Goal: Task Accomplishment & Management: Complete application form

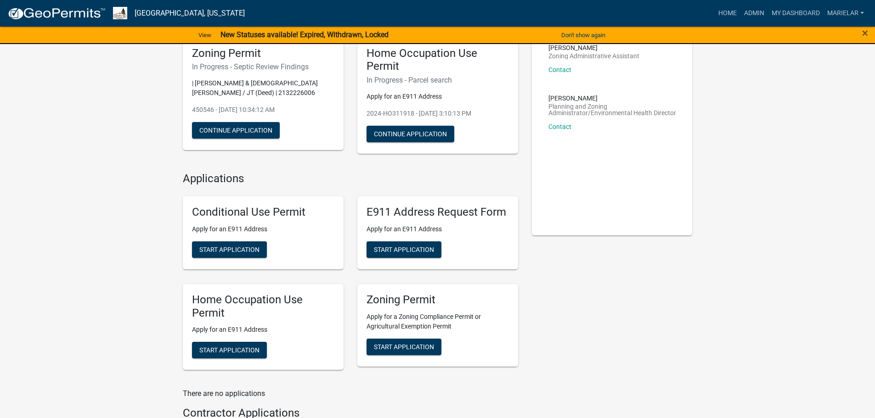
scroll to position [149, 0]
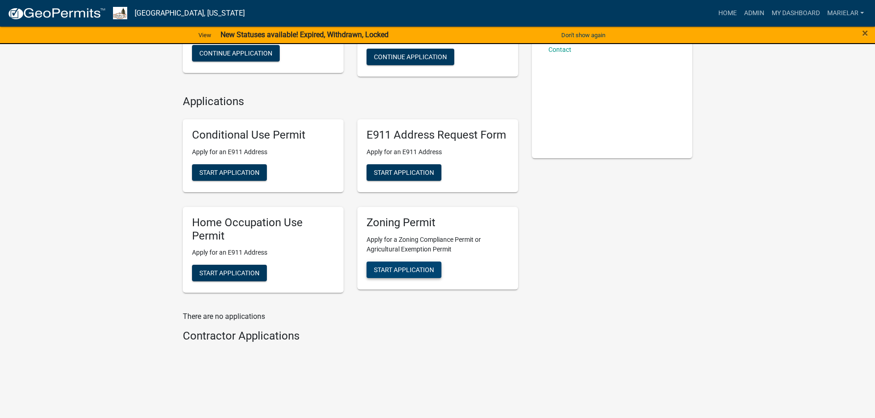
click at [419, 266] on span "Start Application" at bounding box center [404, 269] width 60 height 7
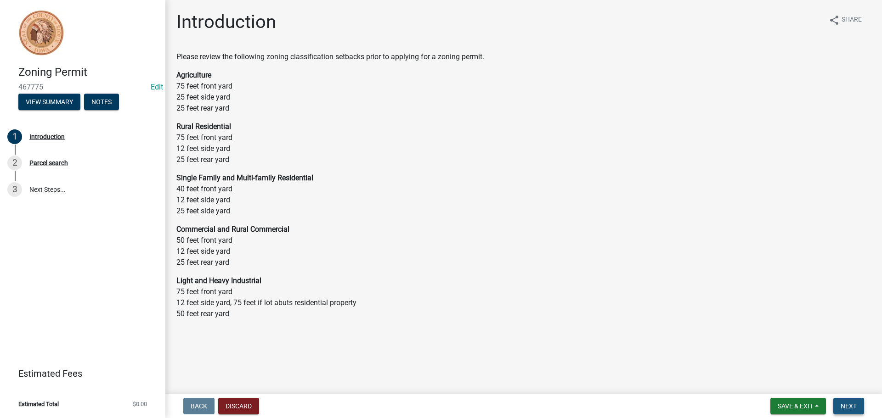
click at [847, 404] on span "Next" at bounding box center [848, 406] width 16 height 7
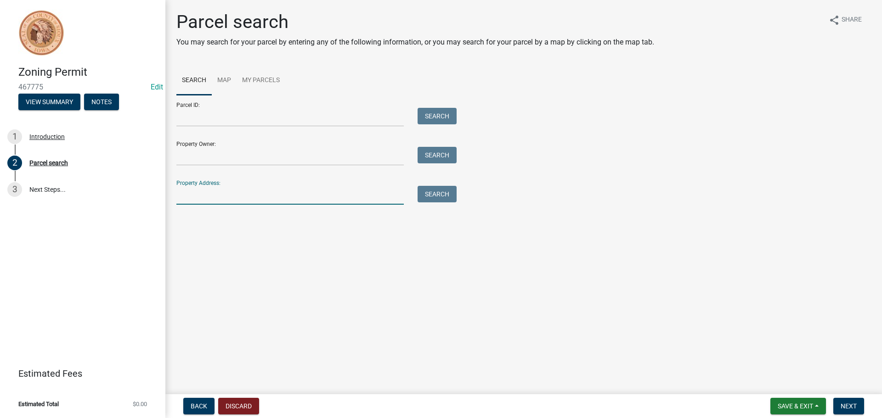
click at [223, 191] on input "Property Address:" at bounding box center [289, 195] width 227 height 19
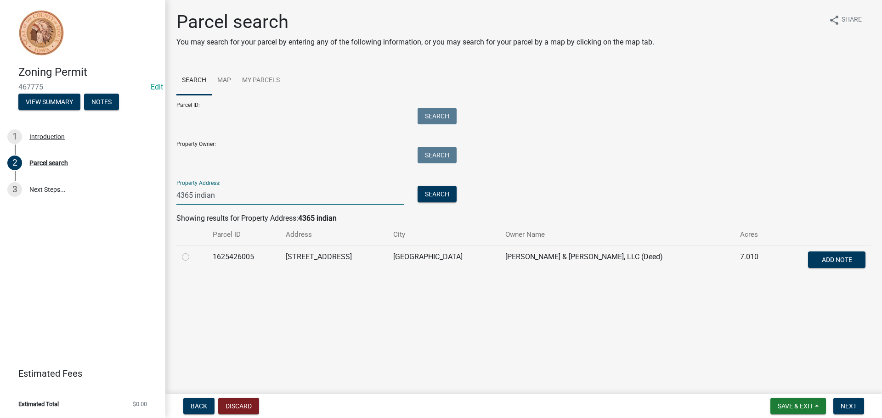
type input "4365 indian"
click at [193, 252] on label at bounding box center [193, 252] width 0 height 0
click at [193, 258] on input "radio" at bounding box center [196, 255] width 6 height 6
radio input "true"
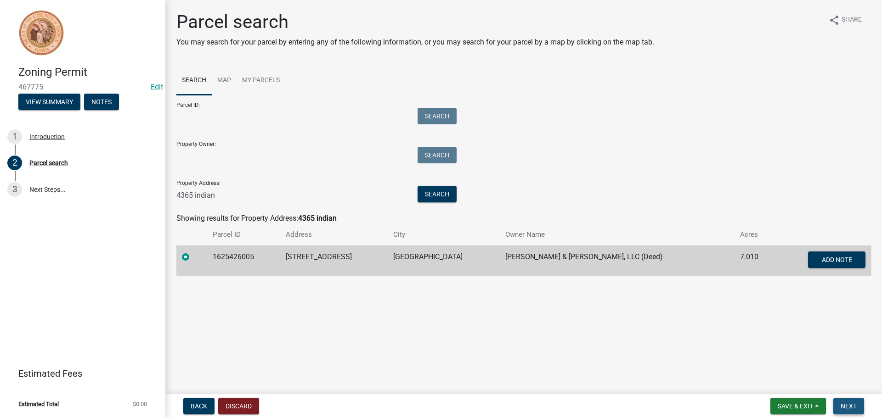
click at [848, 403] on span "Next" at bounding box center [848, 406] width 16 height 7
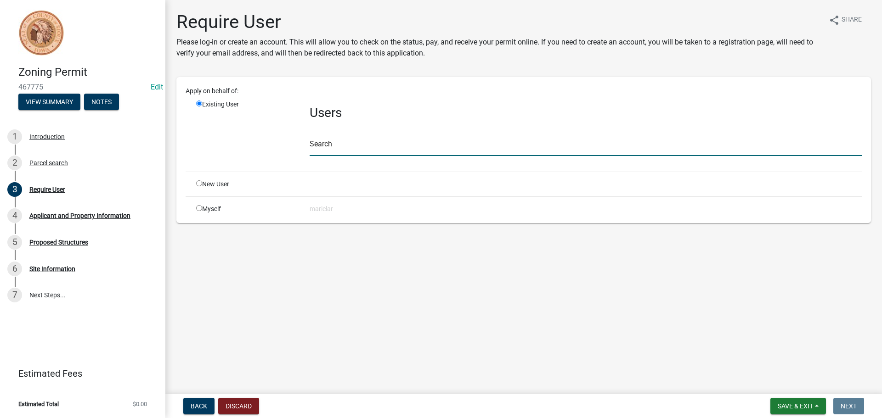
click at [359, 149] on input "text" at bounding box center [585, 146] width 552 height 19
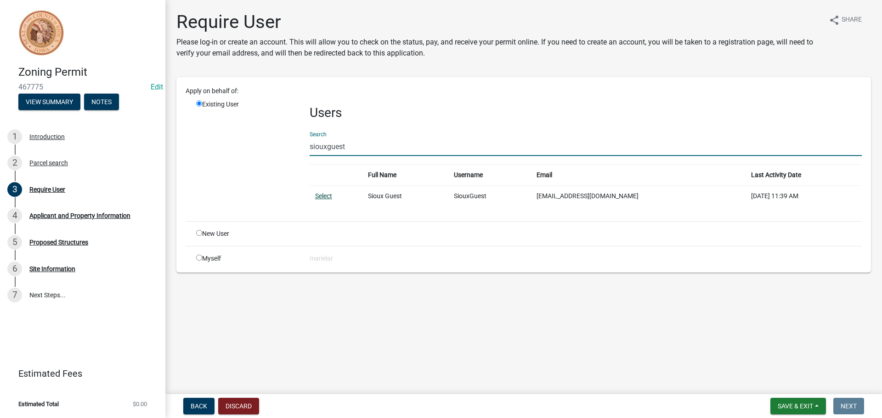
type input "siouxguest"
click at [321, 197] on link "Select" at bounding box center [323, 195] width 17 height 7
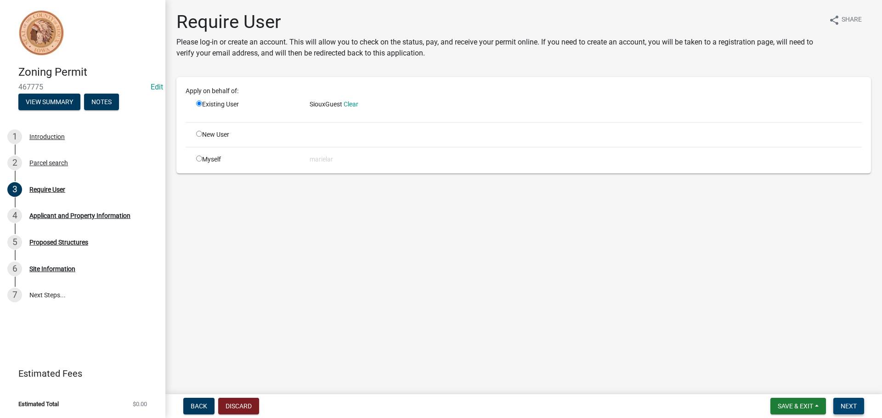
click at [855, 408] on span "Next" at bounding box center [848, 406] width 16 height 7
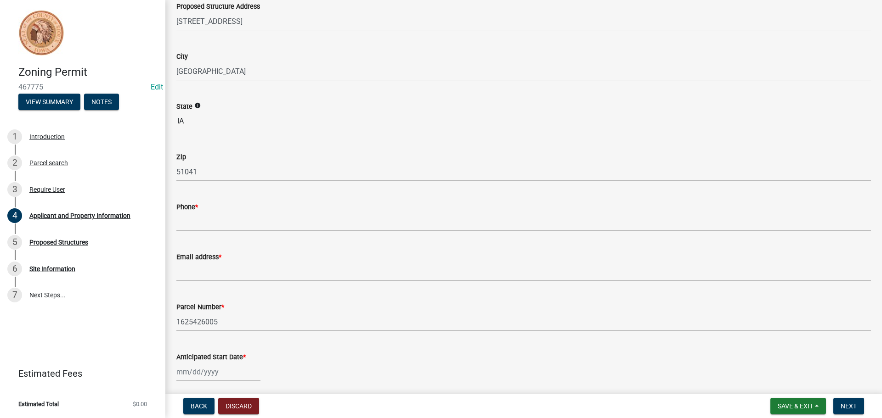
scroll to position [138, 0]
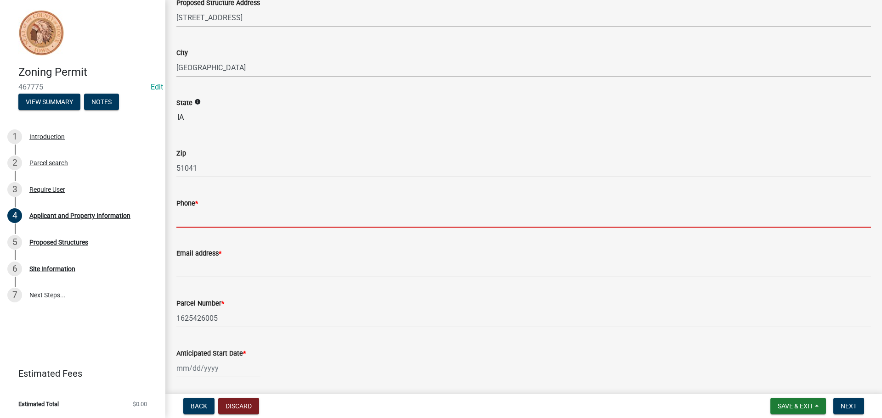
click at [248, 223] on input "Phone *" at bounding box center [523, 218] width 694 height 19
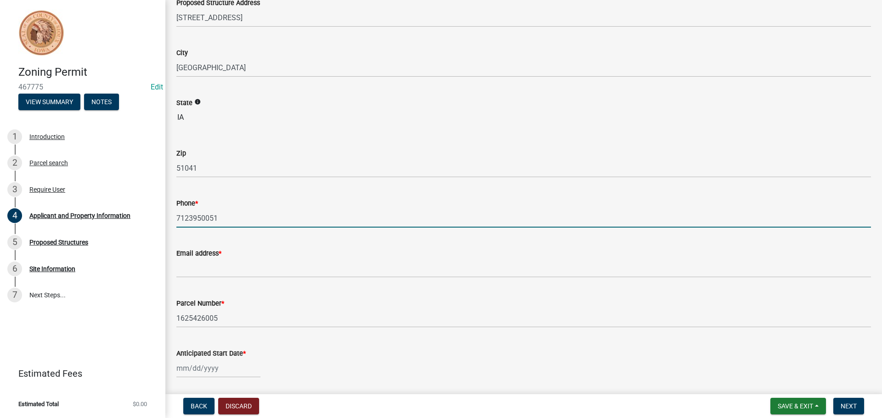
type input "7123950051"
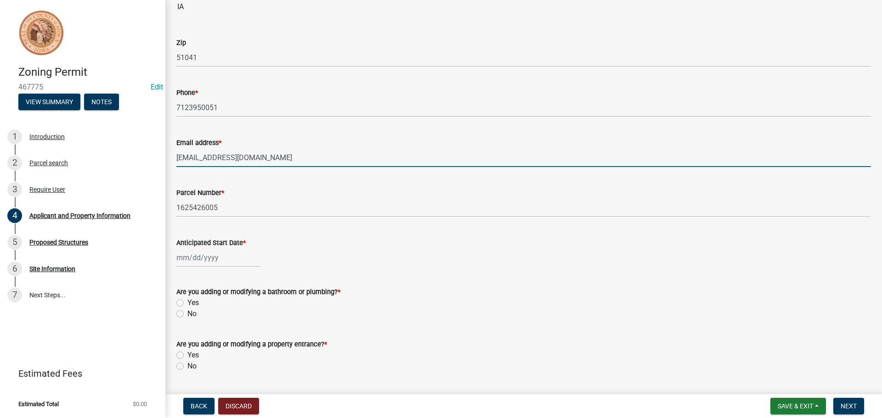
scroll to position [276, 0]
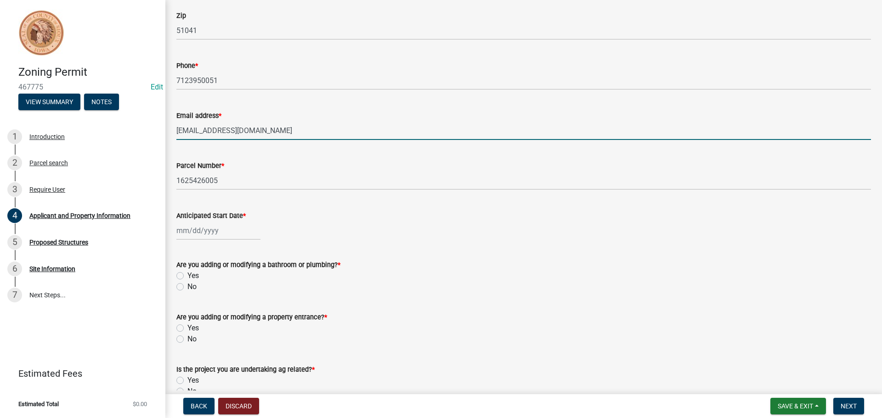
type input "[EMAIL_ADDRESS][DOMAIN_NAME]"
click at [210, 226] on div at bounding box center [218, 230] width 84 height 19
select select "8"
select select "2025"
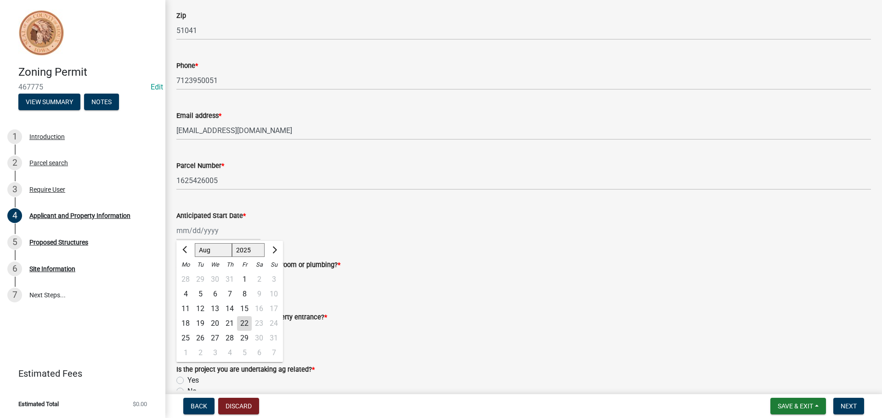
click at [185, 340] on div "25" at bounding box center [185, 338] width 15 height 15
type input "[DATE]"
click at [187, 286] on label "No" at bounding box center [191, 286] width 9 height 11
click at [187, 286] on input "No" at bounding box center [190, 284] width 6 height 6
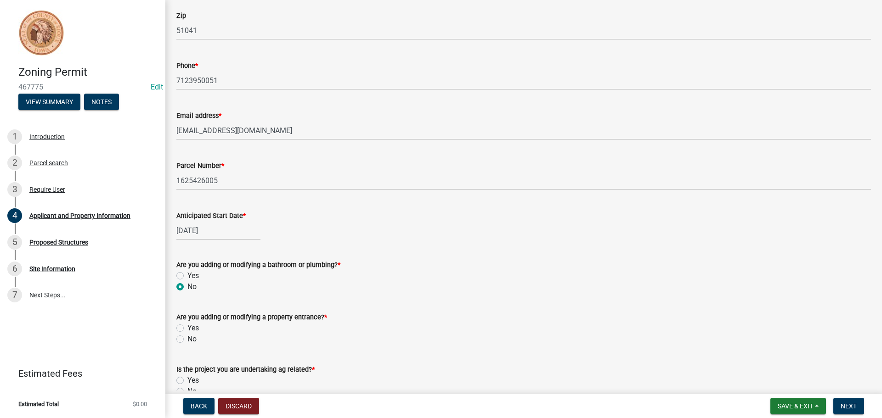
radio input "true"
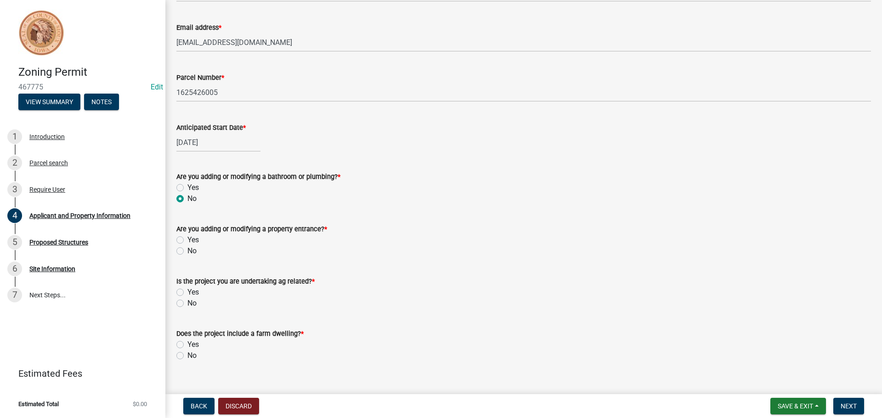
scroll to position [367, 0]
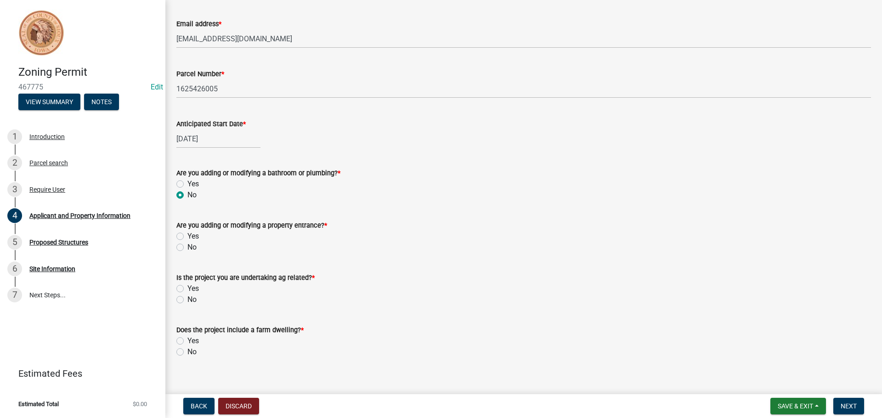
click at [187, 248] on label "No" at bounding box center [191, 247] width 9 height 11
click at [187, 248] on input "No" at bounding box center [190, 245] width 6 height 6
radio input "true"
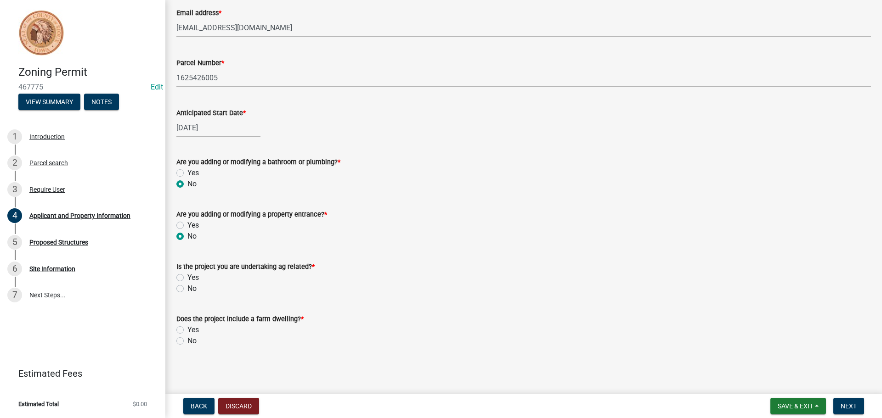
click at [187, 277] on label "Yes" at bounding box center [192, 277] width 11 height 11
click at [187, 277] on input "Yes" at bounding box center [190, 275] width 6 height 6
radio input "true"
click at [187, 341] on label "No" at bounding box center [191, 341] width 9 height 11
click at [187, 341] on input "No" at bounding box center [190, 339] width 6 height 6
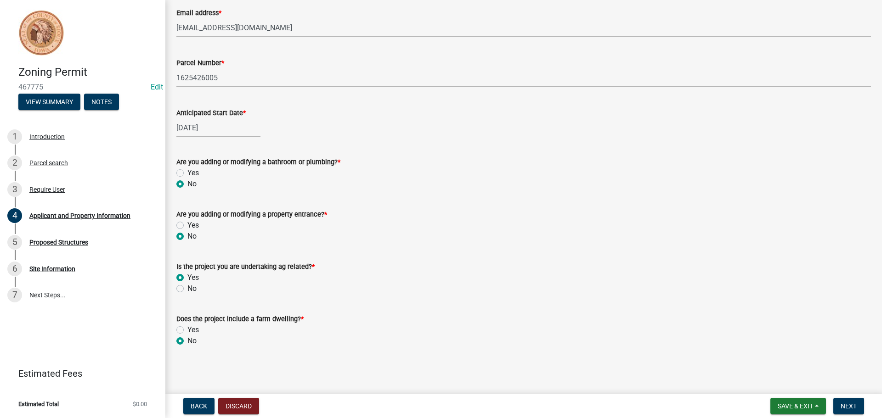
radio input "true"
click at [848, 411] on button "Next" at bounding box center [848, 406] width 31 height 17
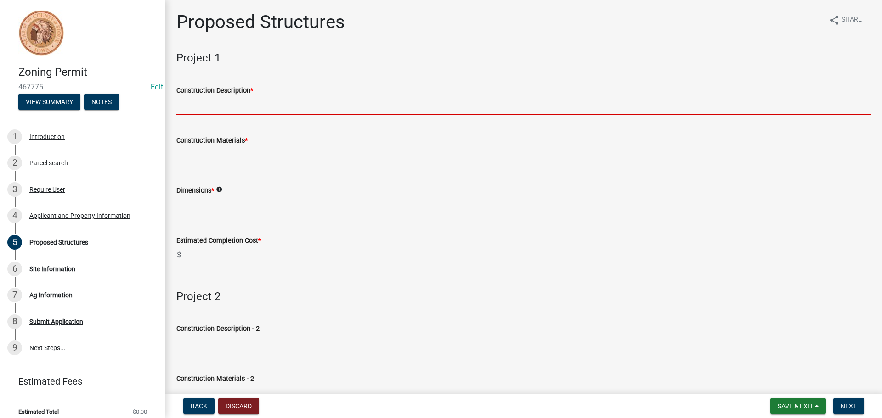
click at [216, 105] on input "Construction Description *" at bounding box center [523, 105] width 694 height 19
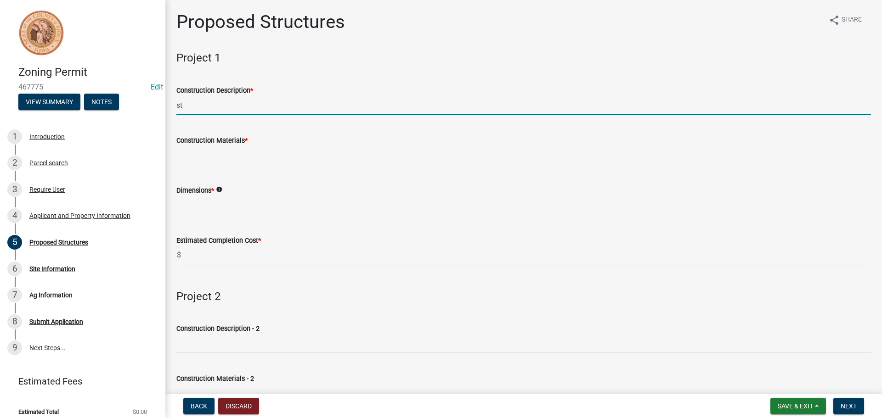
type input "s"
type input "truck shed"
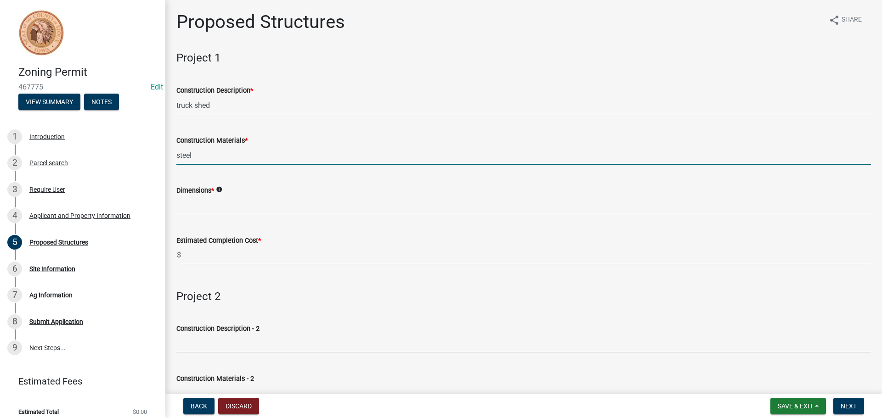
type input "steel"
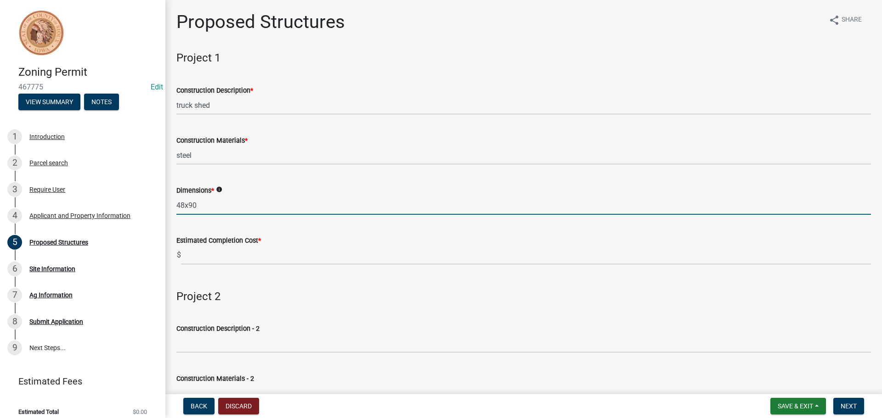
type input "48x90"
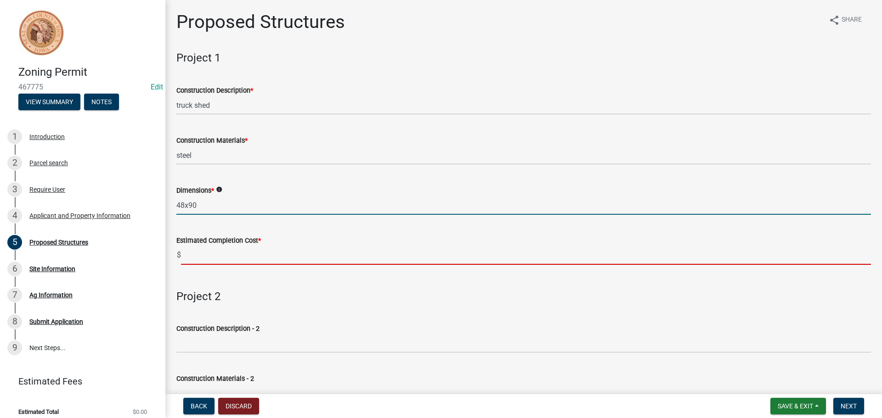
click at [234, 259] on input "text" at bounding box center [526, 255] width 690 height 19
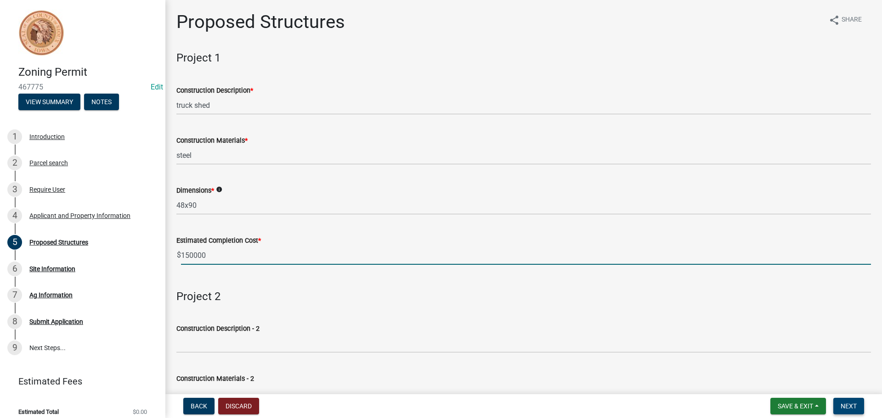
type input "150000"
click at [842, 405] on span "Next" at bounding box center [848, 406] width 16 height 7
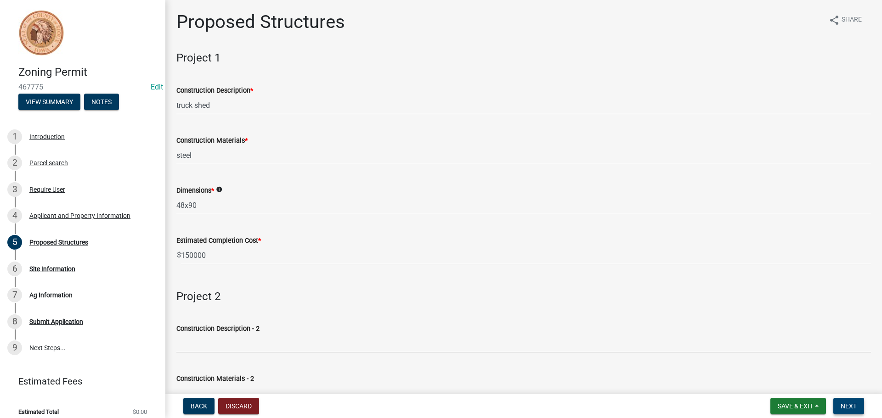
click at [842, 405] on span "Next" at bounding box center [848, 406] width 16 height 7
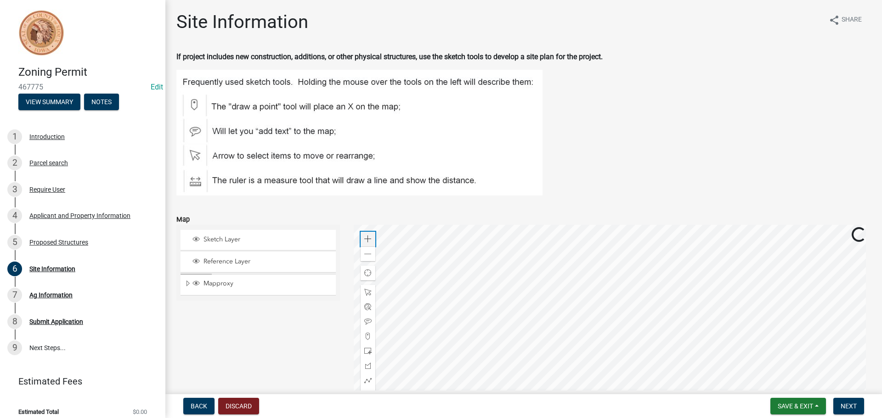
click at [370, 240] on div "Zoom in" at bounding box center [367, 239] width 15 height 15
click at [656, 334] on div at bounding box center [612, 340] width 517 height 230
click at [367, 238] on span at bounding box center [367, 239] width 7 height 7
click at [641, 350] on div at bounding box center [612, 340] width 517 height 230
click at [365, 351] on span at bounding box center [367, 351] width 7 height 7
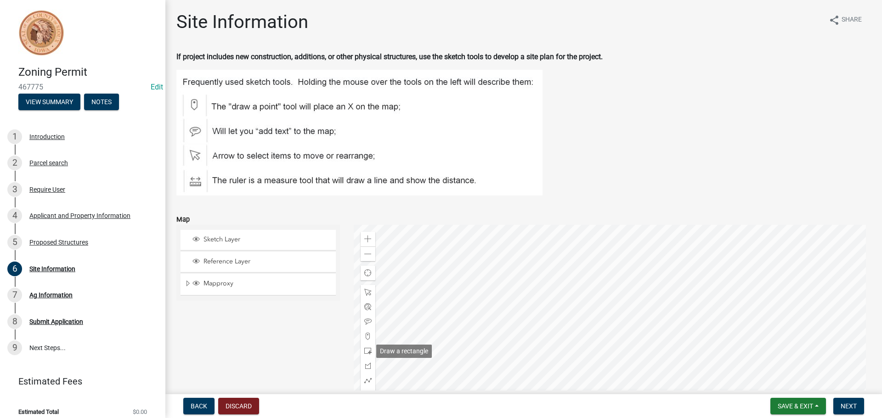
scroll to position [64, 0]
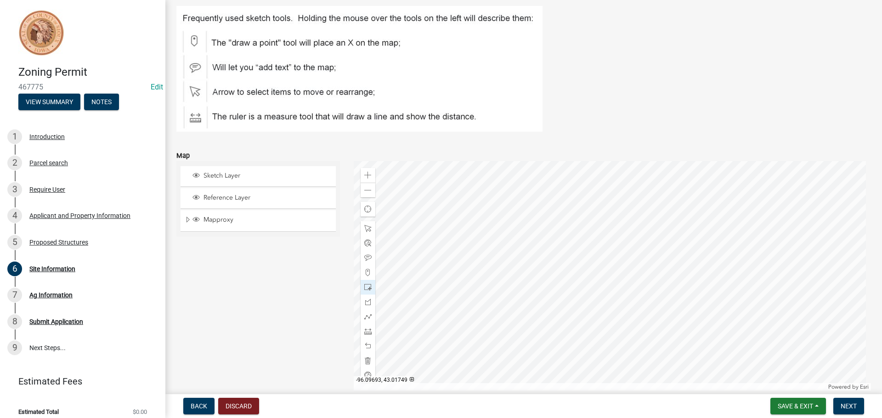
click at [590, 306] on div at bounding box center [612, 276] width 517 height 230
click at [846, 402] on button "Next" at bounding box center [848, 406] width 31 height 17
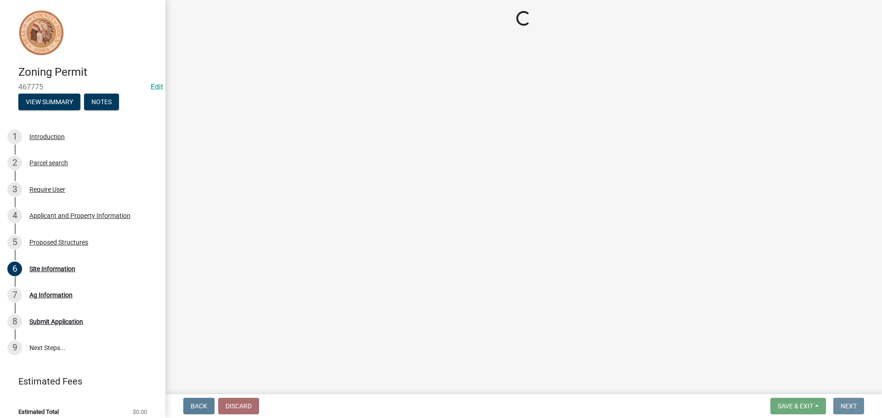
scroll to position [0, 0]
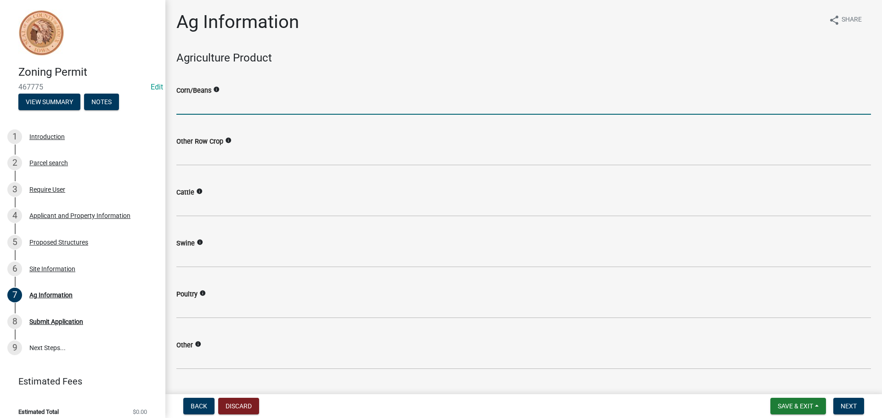
click at [232, 107] on input "text" at bounding box center [523, 105] width 694 height 19
type input "200"
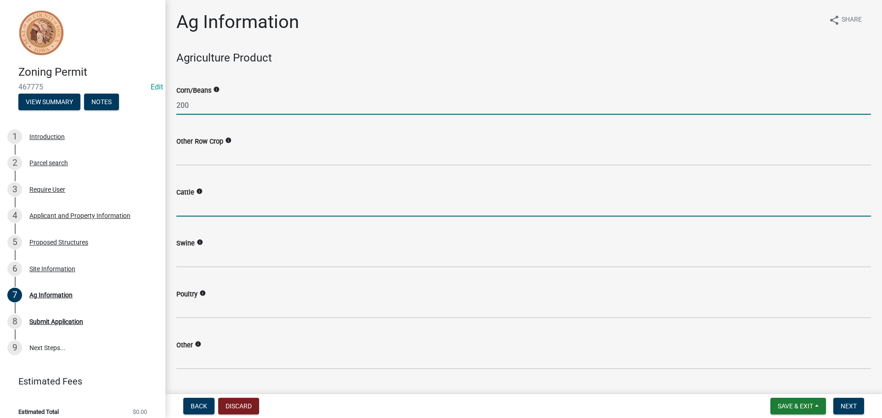
click at [229, 206] on input "text" at bounding box center [523, 207] width 694 height 19
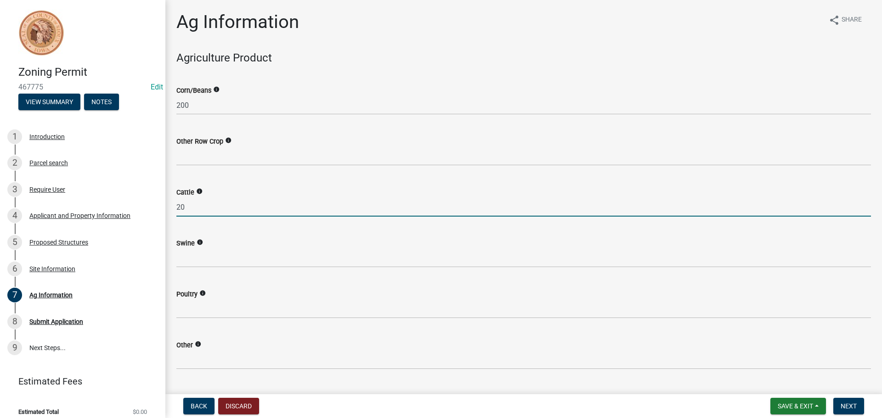
type input "20"
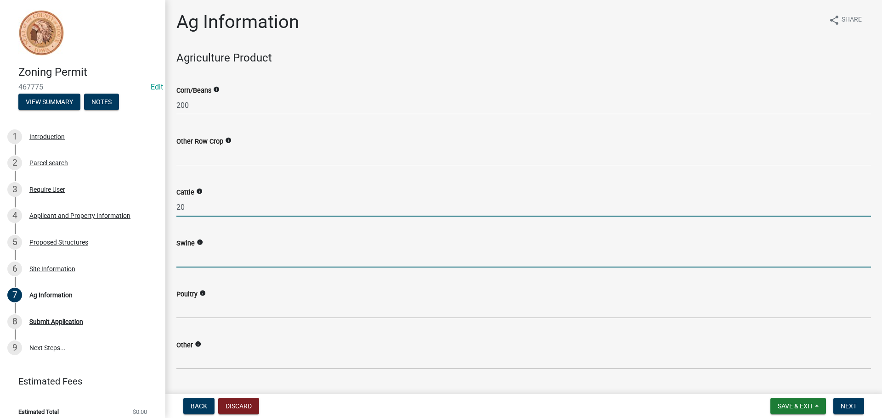
click at [215, 250] on input "text" at bounding box center [523, 258] width 694 height 19
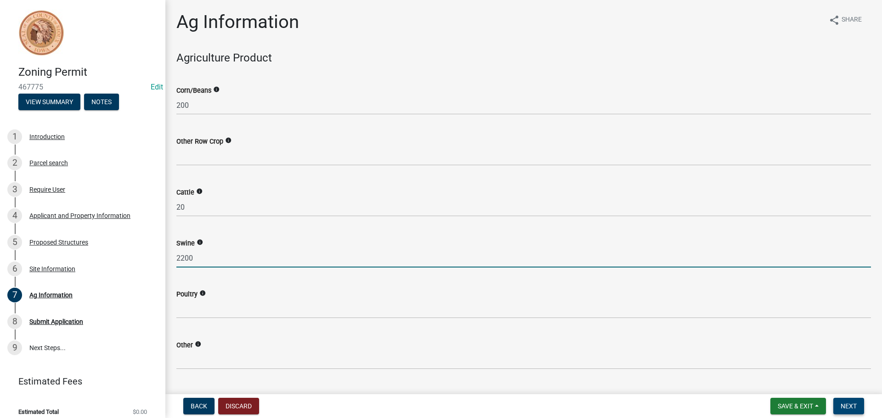
type input "2200"
click at [852, 409] on span "Next" at bounding box center [848, 406] width 16 height 7
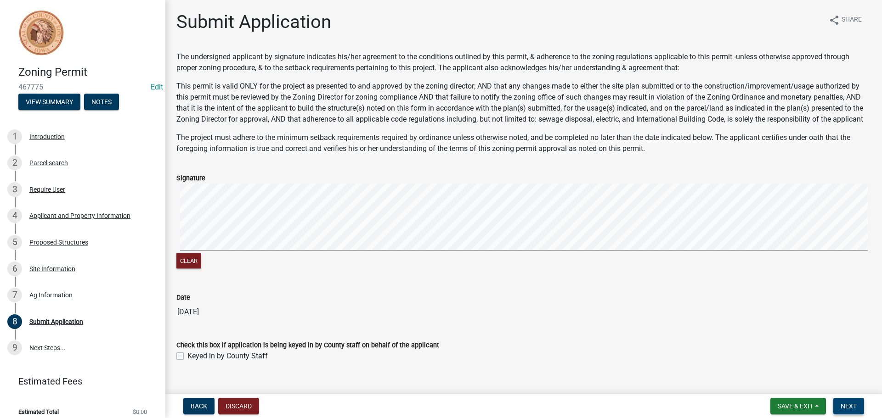
click at [850, 405] on span "Next" at bounding box center [848, 406] width 16 height 7
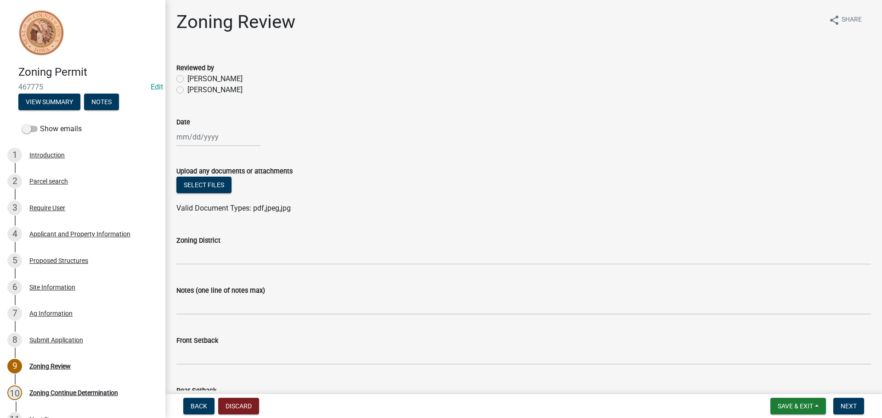
click at [187, 90] on label "[PERSON_NAME]" at bounding box center [214, 89] width 55 height 11
click at [187, 90] on input "[PERSON_NAME]" at bounding box center [190, 87] width 6 height 6
radio input "true"
click at [202, 131] on div at bounding box center [218, 137] width 84 height 19
select select "8"
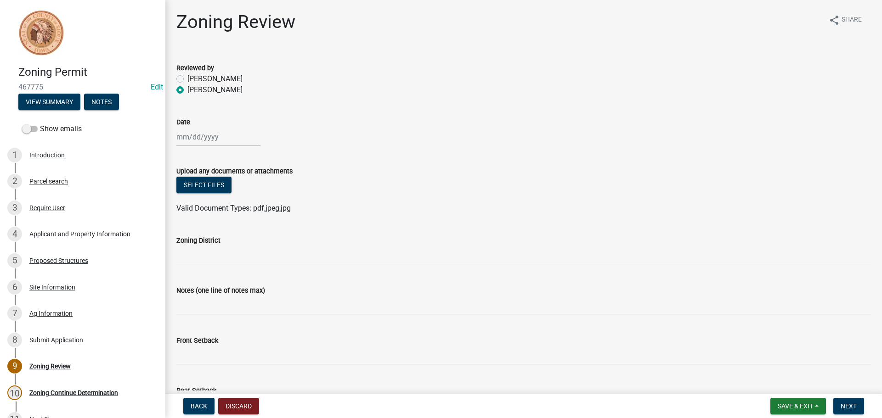
select select "2025"
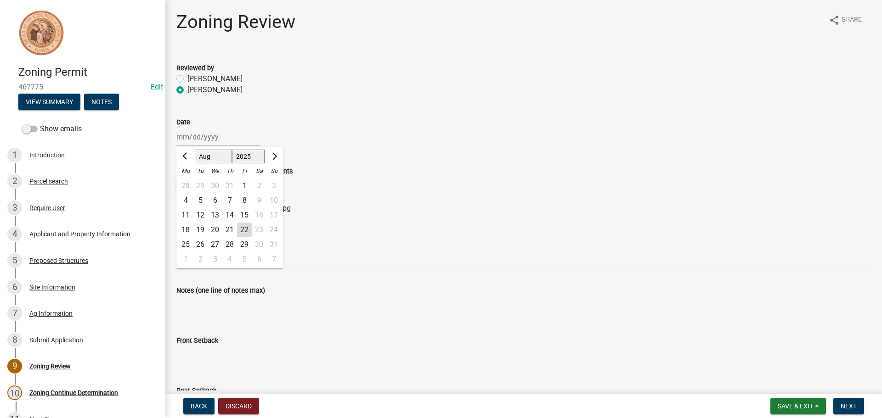
click at [243, 229] on div "22" at bounding box center [244, 230] width 15 height 15
type input "[DATE]"
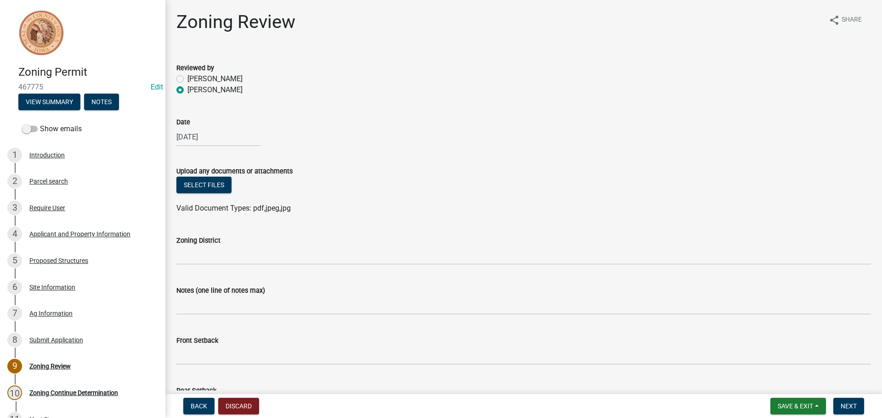
scroll to position [92, 0]
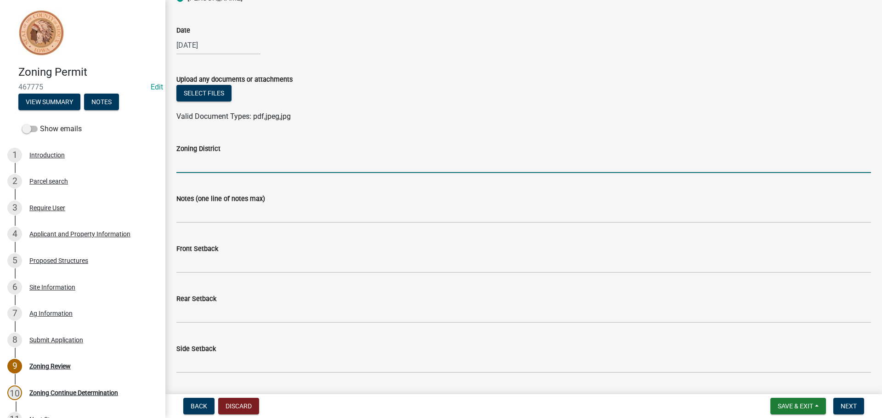
click at [231, 163] on input "Zoning District" at bounding box center [523, 163] width 694 height 19
type input "AG"
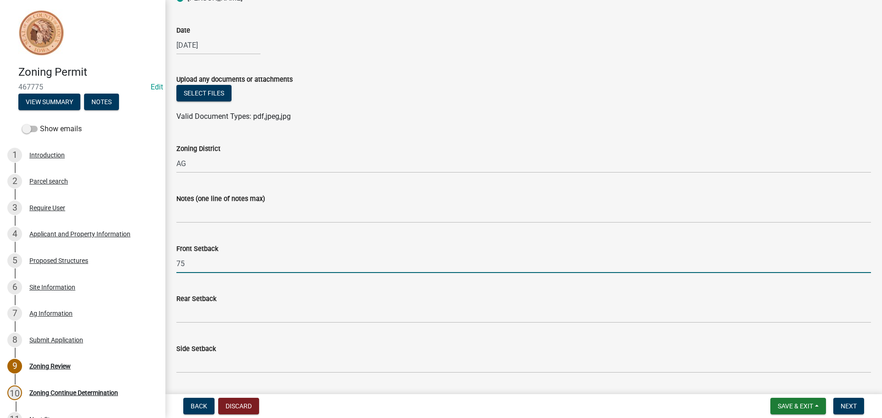
type input "75"
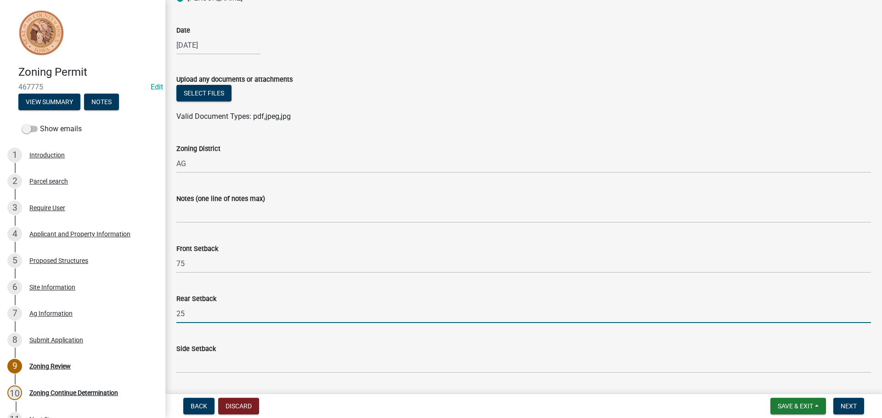
type input "25"
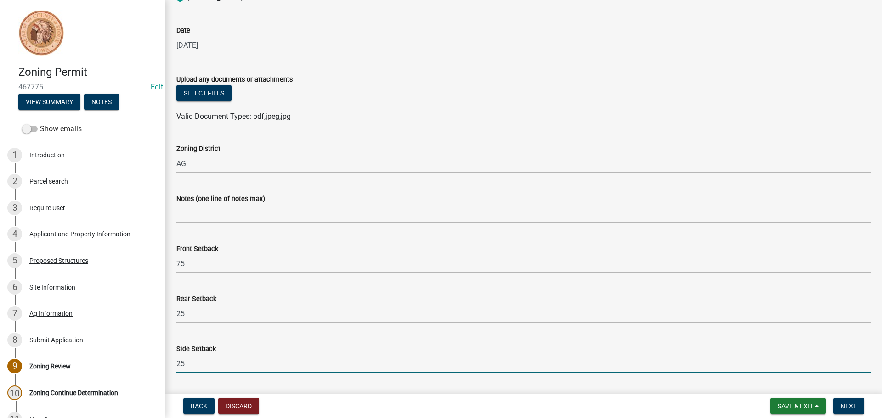
type input "25"
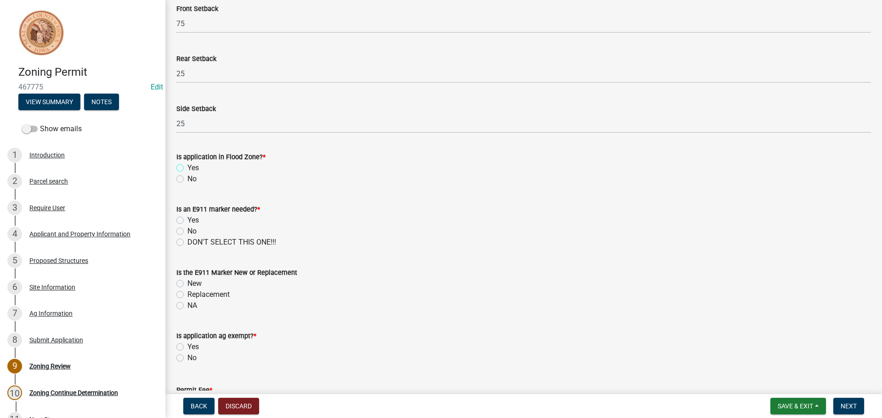
scroll to position [348, 0]
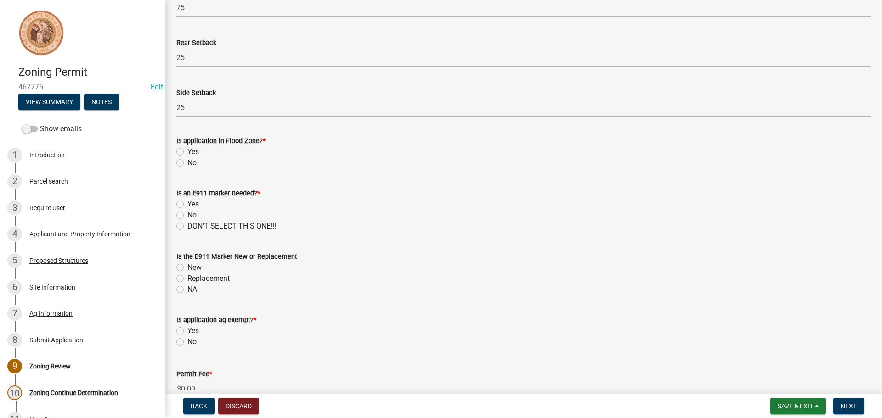
click at [187, 163] on label "No" at bounding box center [191, 162] width 9 height 11
click at [187, 163] on input "No" at bounding box center [190, 160] width 6 height 6
radio input "true"
click at [184, 214] on div "No" at bounding box center [523, 215] width 694 height 11
click at [187, 215] on label "No" at bounding box center [191, 215] width 9 height 11
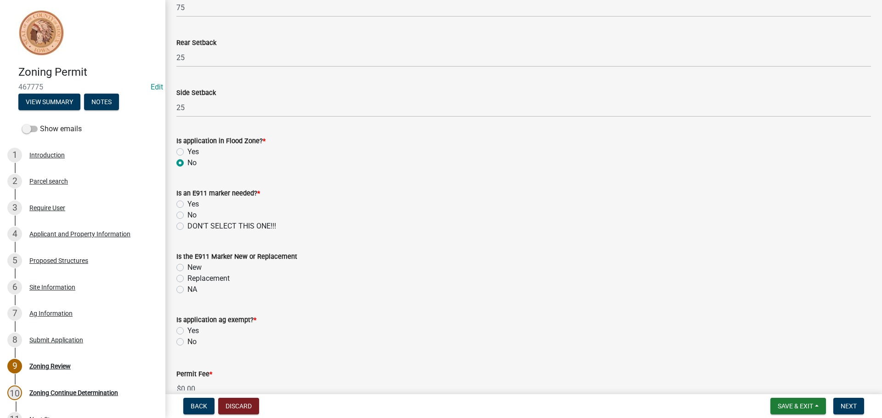
click at [187, 215] on input "No" at bounding box center [190, 213] width 6 height 6
radio input "true"
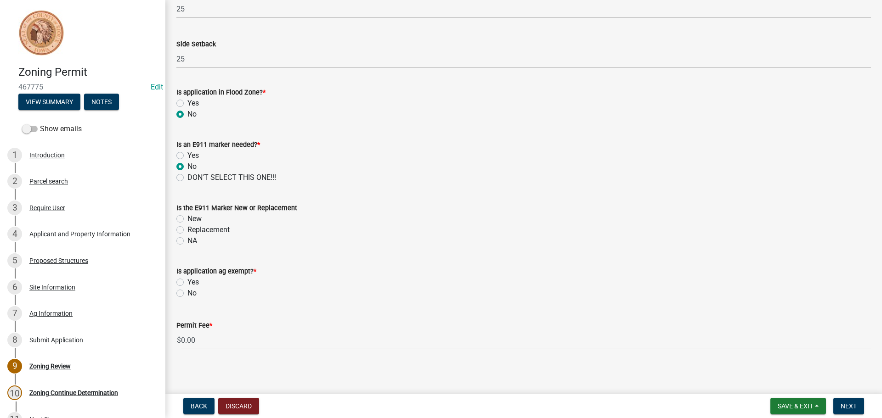
scroll to position [400, 0]
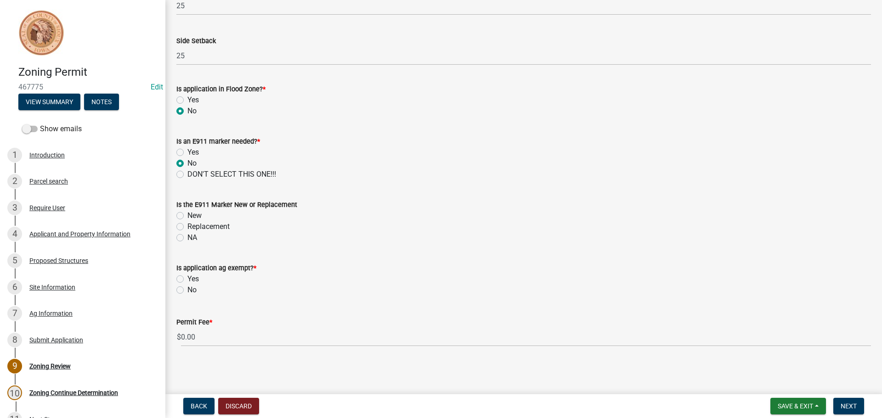
click at [187, 237] on label "NA" at bounding box center [192, 237] width 10 height 11
click at [187, 237] on input "NA" at bounding box center [190, 235] width 6 height 6
radio input "true"
click at [187, 280] on label "Yes" at bounding box center [192, 279] width 11 height 11
click at [187, 280] on input "Yes" at bounding box center [190, 277] width 6 height 6
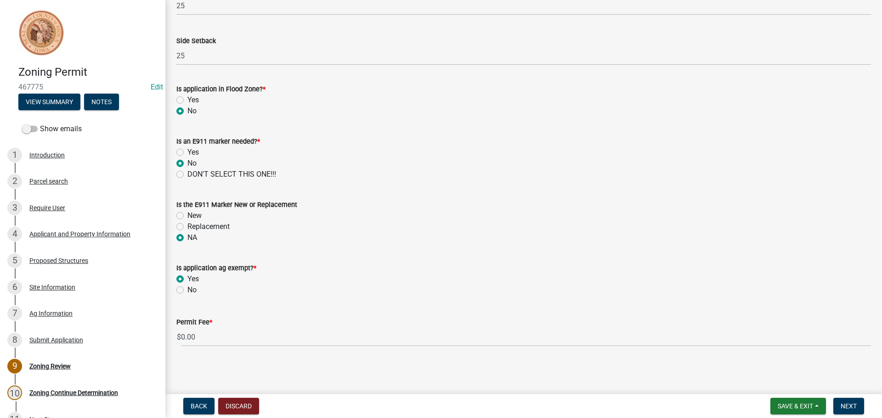
radio input "true"
click at [848, 406] on span "Next" at bounding box center [848, 406] width 16 height 7
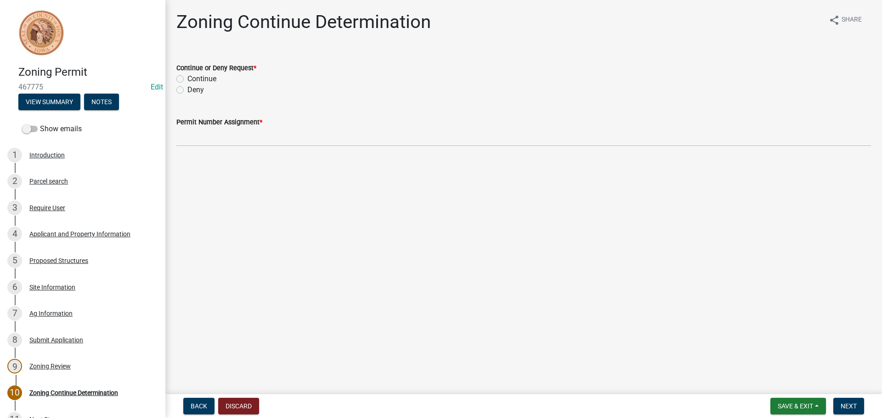
click at [187, 79] on label "Continue" at bounding box center [201, 78] width 29 height 11
click at [187, 79] on input "Continue" at bounding box center [190, 76] width 6 height 6
radio input "true"
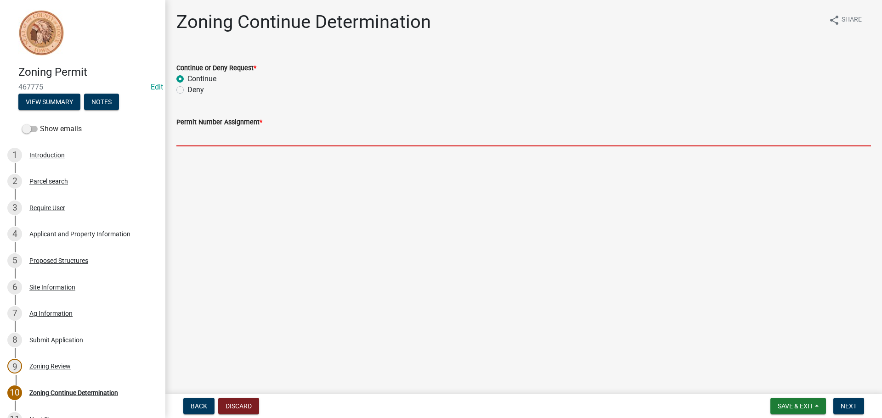
click at [205, 135] on input "Permit Number Assignment *" at bounding box center [523, 137] width 694 height 19
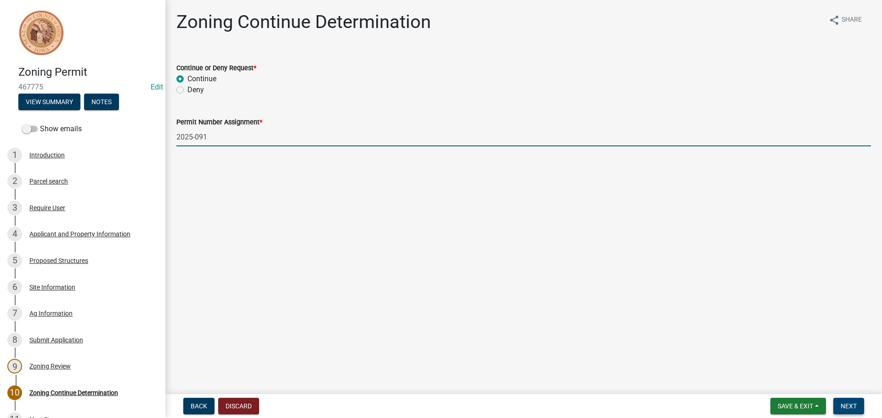
type input "2025-091"
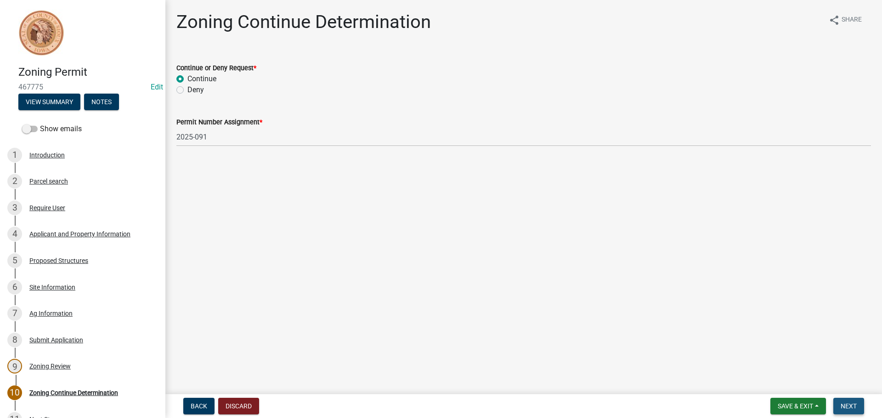
click at [845, 403] on span "Next" at bounding box center [848, 406] width 16 height 7
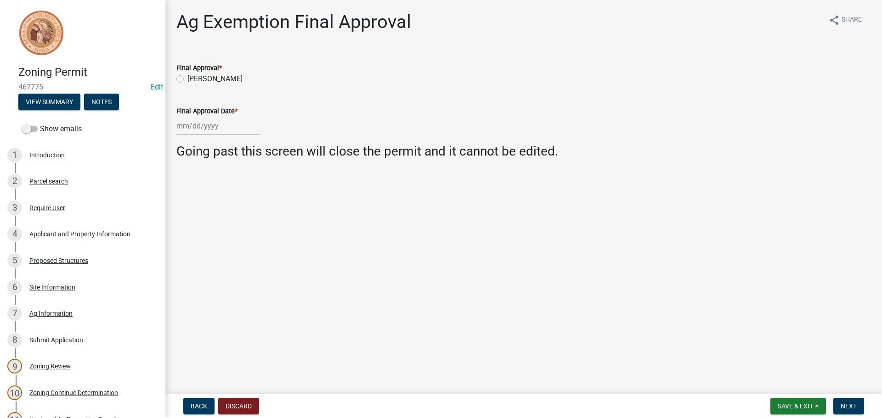
click at [187, 77] on label "[PERSON_NAME]" at bounding box center [214, 78] width 55 height 11
click at [187, 77] on input "[PERSON_NAME]" at bounding box center [190, 76] width 6 height 6
radio input "true"
click at [194, 129] on div at bounding box center [218, 126] width 84 height 19
select select "8"
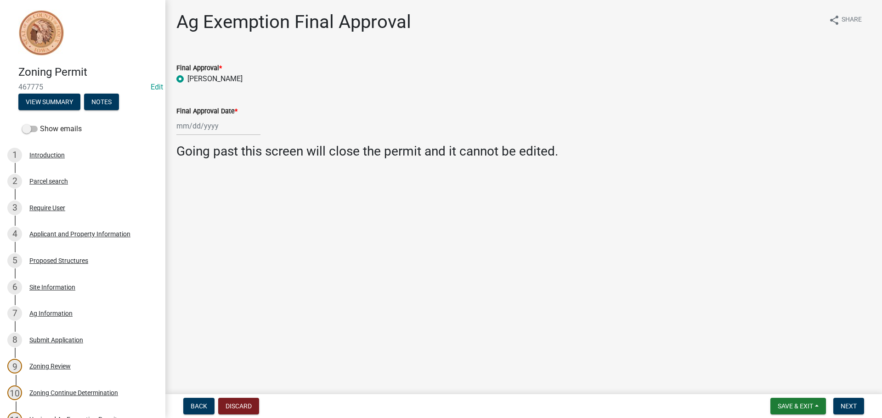
select select "2025"
click at [241, 220] on div "22" at bounding box center [244, 219] width 15 height 15
type input "[DATE]"
click at [847, 406] on span "Next" at bounding box center [848, 406] width 16 height 7
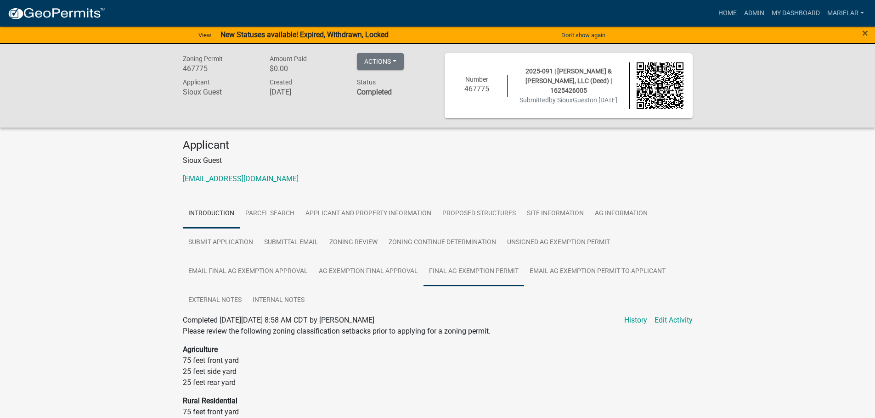
drag, startPoint x: 457, startPoint y: 276, endPoint x: 452, endPoint y: 276, distance: 5.1
click at [457, 276] on link "Final Ag Exemption Permit" at bounding box center [473, 271] width 101 height 29
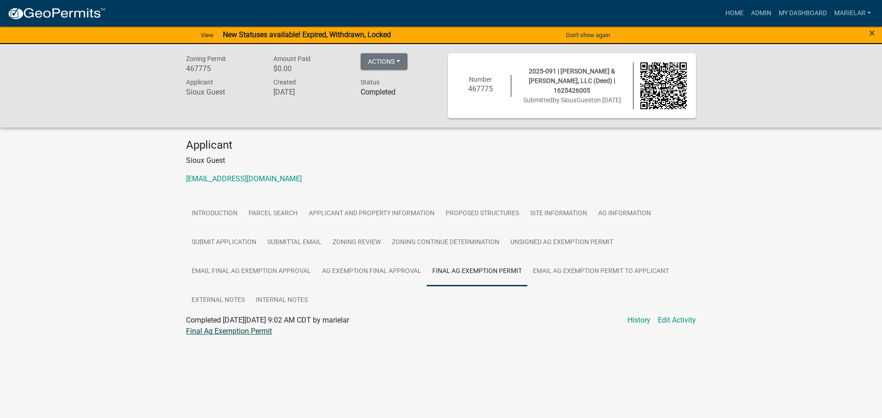
click at [229, 330] on link "Final Ag Exemption Permit" at bounding box center [229, 331] width 86 height 9
